Goal: Use online tool/utility: Utilize a website feature to perform a specific function

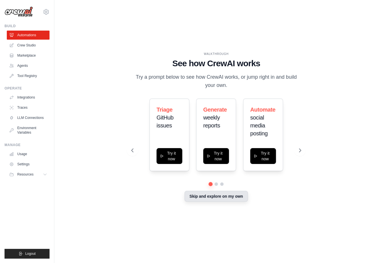
click at [209, 195] on button "Skip and explore on my own" at bounding box center [215, 196] width 63 height 11
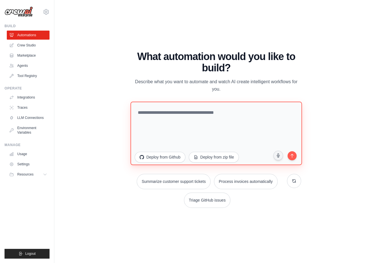
click at [179, 123] on textarea at bounding box center [215, 132] width 171 height 63
type textarea "**********"
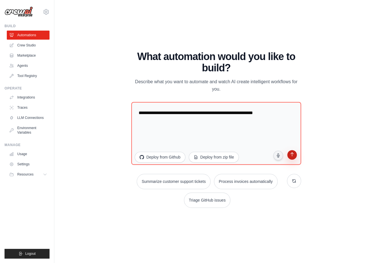
click at [289, 156] on icon "submit" at bounding box center [291, 154] width 5 height 5
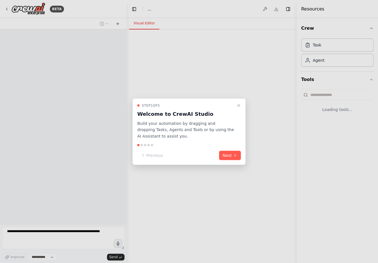
select select "****"
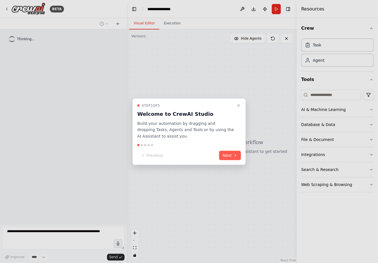
click at [239, 150] on div "Step 1 of 5 Welcome to CrewAI Studio Build your automation by dragging and drop…" at bounding box center [188, 131] width 113 height 66
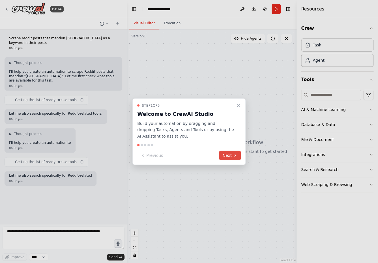
click at [236, 156] on icon at bounding box center [235, 155] width 5 height 5
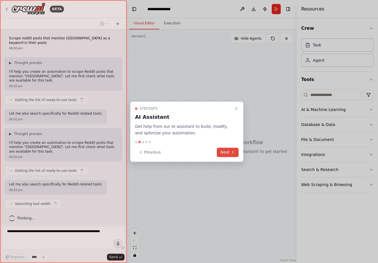
click at [231, 152] on icon at bounding box center [233, 152] width 5 height 5
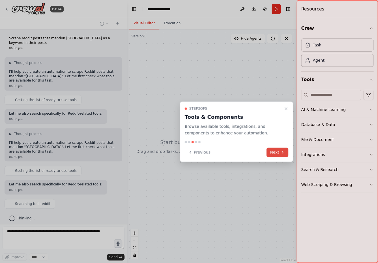
click at [281, 152] on icon at bounding box center [282, 152] width 5 height 5
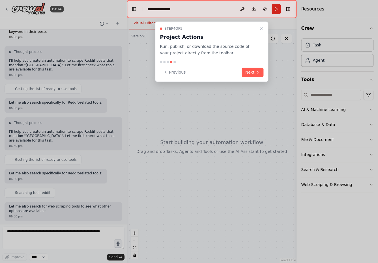
scroll to position [40, 0]
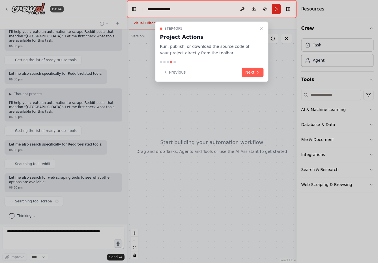
click at [252, 69] on button "Next" at bounding box center [253, 72] width 22 height 9
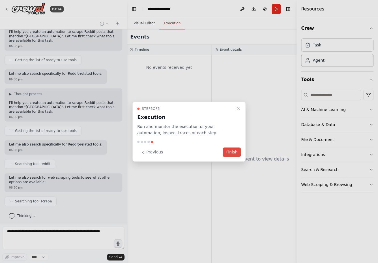
click at [236, 152] on button "Finish" at bounding box center [232, 151] width 18 height 9
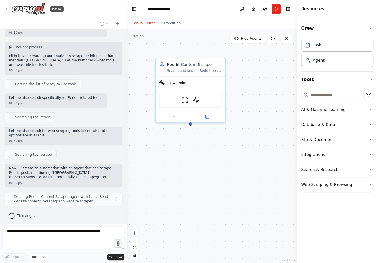
scroll to position [91, 0]
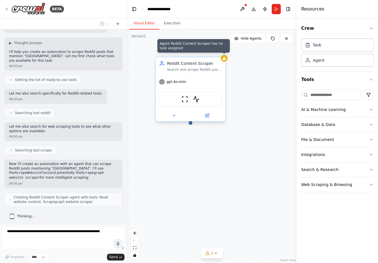
click at [225, 59] on icon at bounding box center [224, 58] width 4 height 3
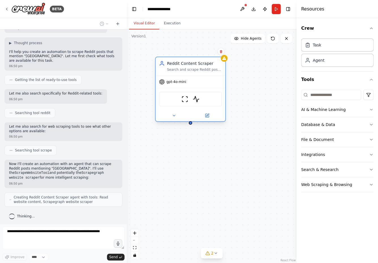
click at [185, 80] on span "gpt-4o-mini" at bounding box center [176, 81] width 20 height 5
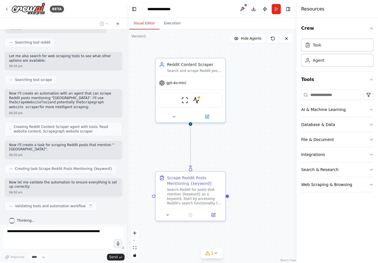
scroll to position [166, 0]
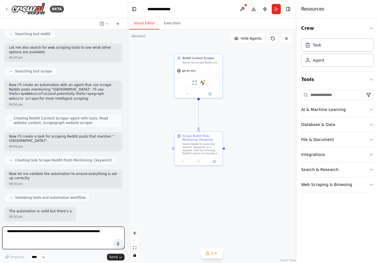
drag, startPoint x: 252, startPoint y: 161, endPoint x: 244, endPoint y: 124, distance: 37.6
click at [244, 124] on div ".deletable-edge-delete-btn { width: 20px; height: 20px; border: 0px solid #ffff…" at bounding box center [212, 145] width 170 height 233
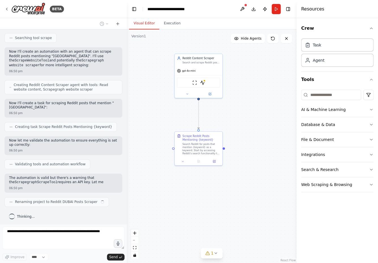
scroll to position [208, 0]
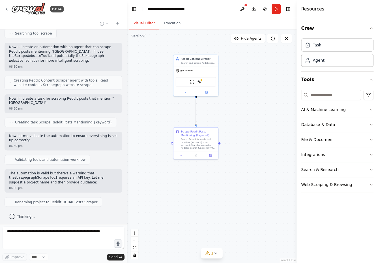
drag, startPoint x: 252, startPoint y: 149, endPoint x: 246, endPoint y: 144, distance: 7.9
click at [246, 144] on div ".deletable-edge-delete-btn { width: 20px; height: 20px; border: 0px solid #ffff…" at bounding box center [212, 145] width 170 height 233
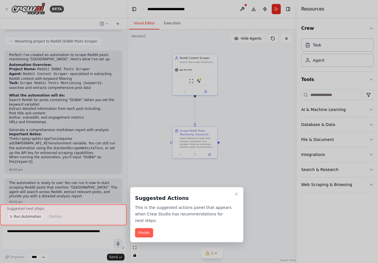
scroll to position [373, 0]
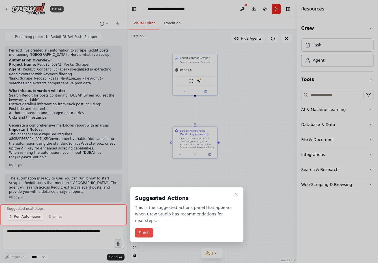
click at [148, 231] on button "Finish" at bounding box center [144, 232] width 18 height 9
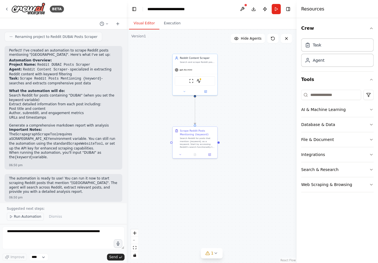
click at [23, 216] on span "Run Automation" at bounding box center [27, 216] width 27 height 5
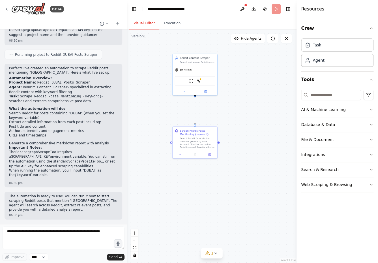
scroll to position [352, 0]
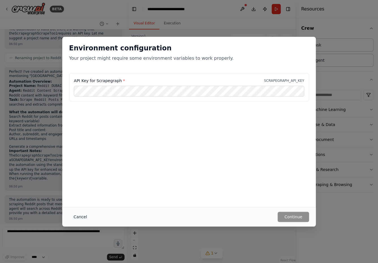
click at [81, 214] on button "Cancel" at bounding box center [80, 217] width 22 height 10
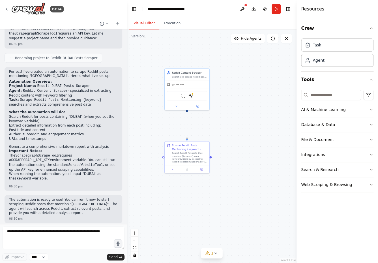
drag, startPoint x: 254, startPoint y: 130, endPoint x: 250, endPoint y: 136, distance: 7.1
click at [250, 136] on div ".deletable-edge-delete-btn { width: 20px; height: 20px; border: 0px solid #ffff…" at bounding box center [212, 145] width 170 height 233
drag, startPoint x: 228, startPoint y: 132, endPoint x: 227, endPoint y: 109, distance: 23.2
click at [236, 134] on div ".deletable-edge-delete-btn { width: 20px; height: 20px; border: 0px solid #ffff…" at bounding box center [212, 145] width 170 height 233
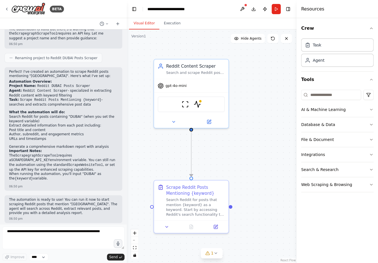
drag, startPoint x: 224, startPoint y: 157, endPoint x: 197, endPoint y: 143, distance: 29.7
click at [219, 146] on div ".deletable-edge-delete-btn { width: 20px; height: 20px; border: 0px solid #ffff…" at bounding box center [212, 145] width 170 height 233
click at [127, 87] on div ".deletable-edge-delete-btn { width: 20px; height: 20px; border: 0px solid #ffff…" at bounding box center [212, 145] width 170 height 233
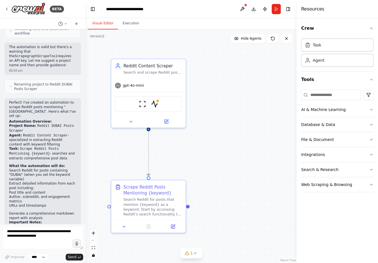
scroll to position [418, 0]
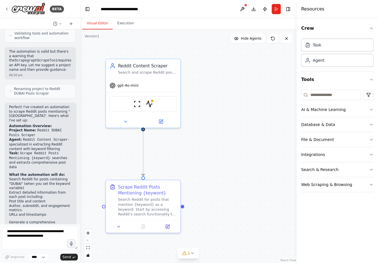
drag, startPoint x: 125, startPoint y: 91, endPoint x: 82, endPoint y: 92, distance: 43.3
click at [81, 92] on div "BETA Scrape reddit posts that mention DUBAI as a keyword in their posts 06:50 p…" at bounding box center [189, 131] width 378 height 263
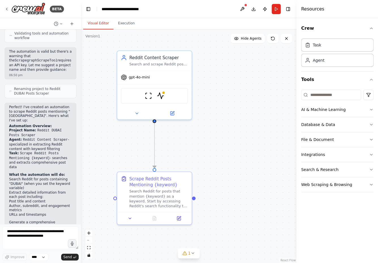
drag, startPoint x: 197, startPoint y: 153, endPoint x: 213, endPoint y: 140, distance: 20.7
click at [213, 140] on div ".deletable-edge-delete-btn { width: 20px; height: 20px; border: 0px solid #ffff…" at bounding box center [189, 145] width 216 height 233
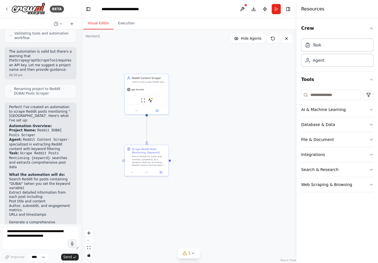
drag, startPoint x: 216, startPoint y: 145, endPoint x: 185, endPoint y: 131, distance: 33.7
click at [185, 131] on div ".deletable-edge-delete-btn { width: 20px; height: 20px; border: 0px solid #ffff…" at bounding box center [189, 145] width 216 height 233
